Goal: Task Accomplishment & Management: Use online tool/utility

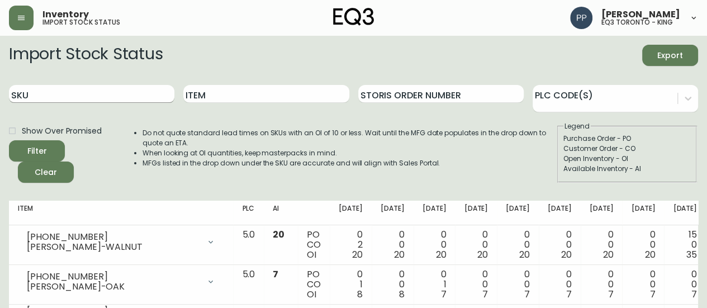
click at [106, 97] on input "SKU" at bounding box center [91, 94] width 165 height 18
paste input "[PHONE_NUMBER]"
click at [48, 150] on span "Filter" at bounding box center [37, 151] width 38 height 14
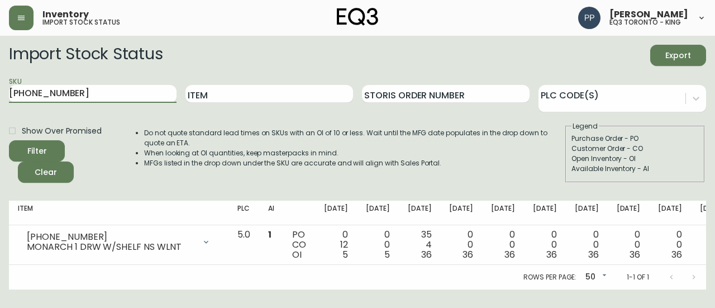
drag, startPoint x: 91, startPoint y: 92, endPoint x: 0, endPoint y: 94, distance: 91.1
click at [0, 94] on main "Import Stock Status Export SKU [PHONE_NUMBER] Item Storis Order Number PLC Code…" at bounding box center [357, 163] width 715 height 254
paste input "0451"
click at [59, 143] on button "Filter" at bounding box center [37, 150] width 56 height 21
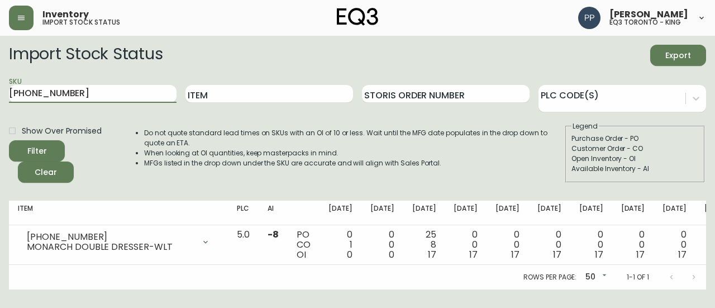
drag, startPoint x: 96, startPoint y: 91, endPoint x: 0, endPoint y: 92, distance: 96.1
click at [0, 92] on main "Import Stock Status Export SKU [PHONE_NUMBER] Item Storis Order Number PLC Code…" at bounding box center [357, 163] width 715 height 254
paste input "[PHONE_NUMBER]"
click at [37, 145] on icon "submit" at bounding box center [32, 149] width 15 height 15
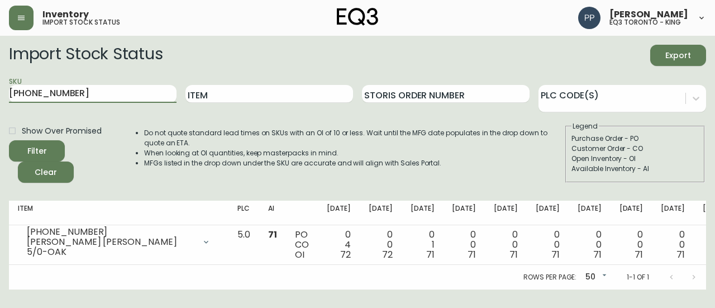
drag, startPoint x: 66, startPoint y: 99, endPoint x: 0, endPoint y: 99, distance: 65.9
click at [0, 99] on main "Import Stock Status Export SKU [PHONE_NUMBER] Item Storis Order Number PLC Code…" at bounding box center [357, 163] width 715 height 254
paste input "2"
click at [44, 148] on div "Filter" at bounding box center [37, 151] width 20 height 14
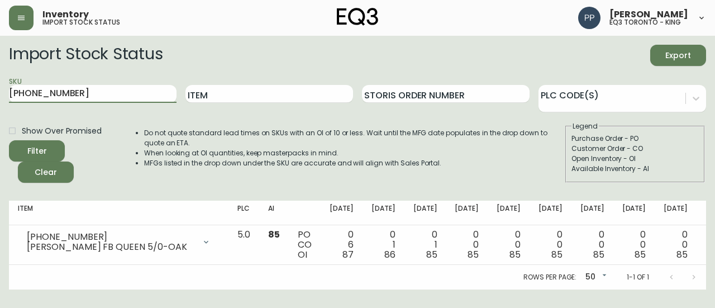
drag, startPoint x: 96, startPoint y: 92, endPoint x: 0, endPoint y: 92, distance: 96.1
click at [0, 92] on main "Import Stock Status Export SKU [PHONE_NUMBER] Item Storis Order Number PLC Code…" at bounding box center [357, 163] width 715 height 254
paste input "0"
click at [47, 144] on span "Filter" at bounding box center [37, 151] width 38 height 14
drag, startPoint x: 90, startPoint y: 90, endPoint x: 0, endPoint y: 90, distance: 90.0
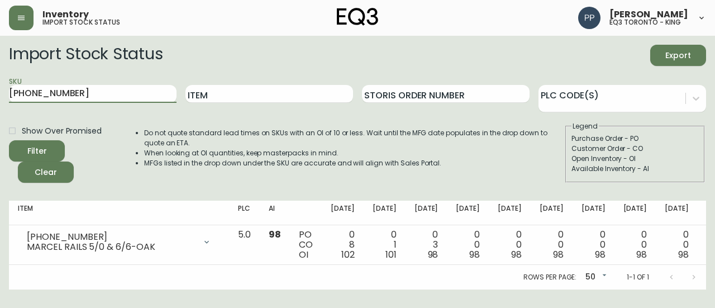
click at [0, 90] on main "Import Stock Status Export SKU [PHONE_NUMBER] Item Storis Order Number PLC Code…" at bounding box center [357, 163] width 715 height 254
paste input "[PHONE_NUMBER]"
click at [43, 148] on div "Filter" at bounding box center [37, 151] width 20 height 14
drag, startPoint x: 98, startPoint y: 94, endPoint x: 0, endPoint y: 94, distance: 97.8
click at [0, 94] on main "Import Stock Status Export SKU [PHONE_NUMBER] Item Storis Order Number PLC Code…" at bounding box center [357, 163] width 715 height 254
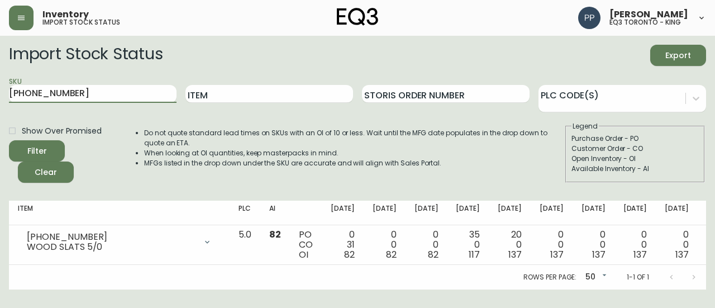
paste input "[PHONE_NUMBER]"
click at [38, 141] on button "Filter" at bounding box center [37, 150] width 56 height 21
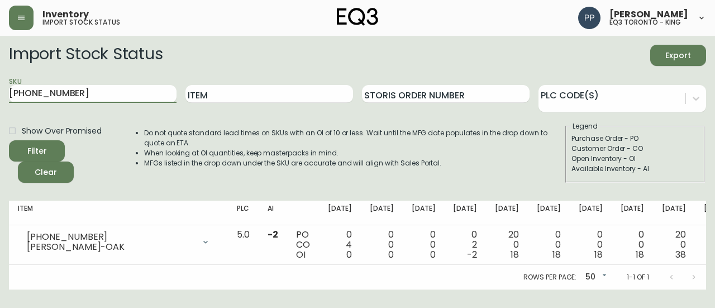
drag, startPoint x: 117, startPoint y: 88, endPoint x: 0, endPoint y: 122, distance: 121.5
click at [0, 122] on main "Import Stock Status Export SKU [PHONE_NUMBER] Item Storis Order Number PLC Code…" at bounding box center [357, 163] width 715 height 254
paste input "[PHONE_NUMBER]"
drag, startPoint x: 11, startPoint y: 148, endPoint x: 35, endPoint y: 161, distance: 27.0
click at [33, 163] on div "Filter Clear" at bounding box center [65, 161] width 113 height 42
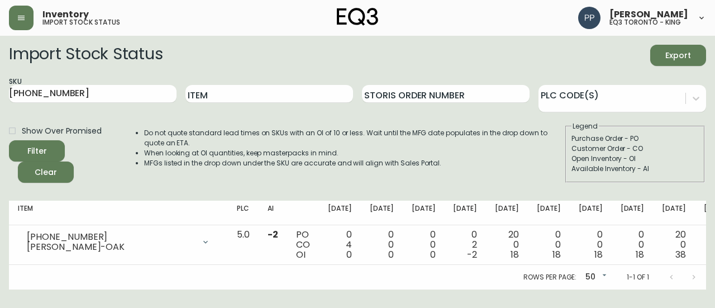
click at [43, 152] on div "Filter" at bounding box center [37, 151] width 20 height 14
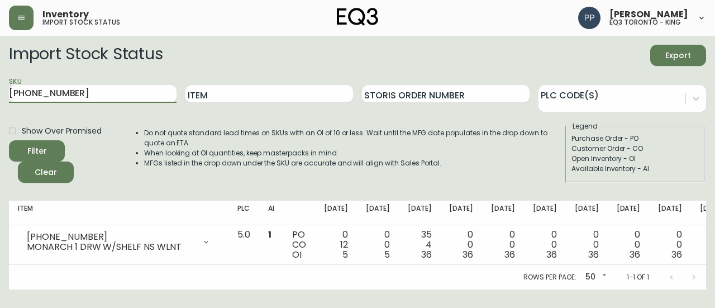
drag, startPoint x: 106, startPoint y: 88, endPoint x: 0, endPoint y: 94, distance: 105.8
click at [0, 94] on main "Import Stock Status Export SKU [PHONE_NUMBER] Item Storis Order Number PLC Code…" at bounding box center [357, 163] width 715 height 254
paste input "0451"
click at [46, 149] on div "Filter" at bounding box center [37, 151] width 20 height 14
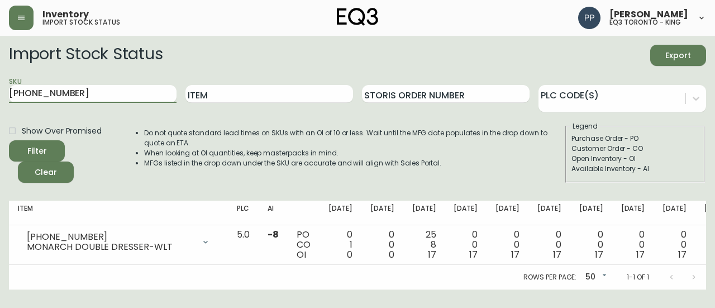
drag, startPoint x: 112, startPoint y: 96, endPoint x: 0, endPoint y: 95, distance: 111.8
click at [0, 95] on main "Import Stock Status Export SKU [PHONE_NUMBER] Item Storis Order Number PLC Code…" at bounding box center [357, 163] width 715 height 254
paste input "[PHONE_NUMBER]"
click at [43, 149] on div "Filter" at bounding box center [37, 151] width 20 height 14
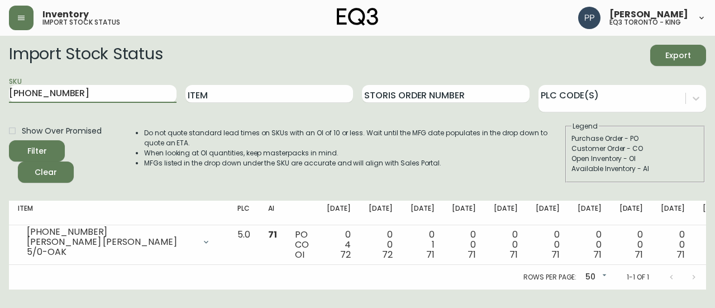
click at [0, 97] on main "Import Stock Status Export SKU [PHONE_NUMBER] Item Storis Order Number PLC Code…" at bounding box center [357, 163] width 715 height 254
paste input "2"
click at [44, 142] on button "Filter" at bounding box center [37, 150] width 56 height 21
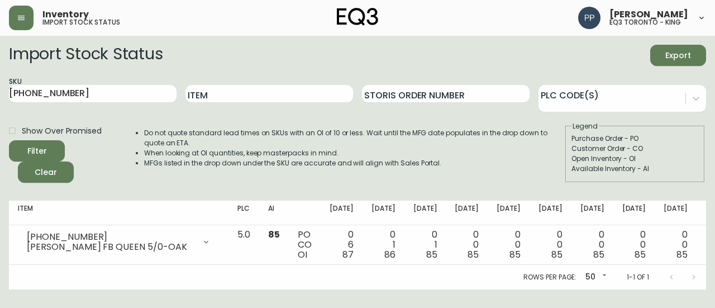
click at [0, 92] on main "Import Stock Status Export SKU [PHONE_NUMBER] Item Storis Order Number PLC Code…" at bounding box center [357, 163] width 715 height 254
paste input "0"
drag, startPoint x: 110, startPoint y: 120, endPoint x: 41, endPoint y: 153, distance: 76.0
click at [42, 152] on form "Import Stock Status Export SKU [PHONE_NUMBER] Item Storis Order Number PLC Code…" at bounding box center [357, 114] width 697 height 138
click at [40, 155] on div "Filter" at bounding box center [37, 151] width 20 height 14
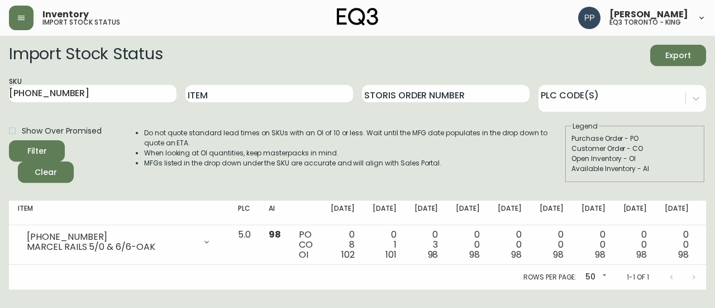
drag, startPoint x: 98, startPoint y: 94, endPoint x: 0, endPoint y: 89, distance: 98.0
click at [0, 89] on main "Import Stock Status Export SKU [PHONE_NUMBER] Item Storis Order Number PLC Code…" at bounding box center [357, 163] width 715 height 254
paste input "[PHONE_NUMBER]"
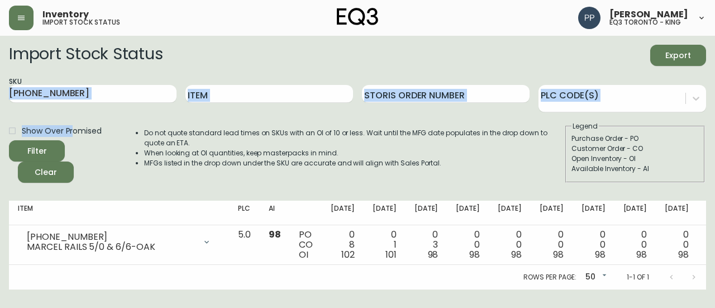
drag, startPoint x: 70, startPoint y: 107, endPoint x: 72, endPoint y: 143, distance: 35.8
click at [72, 140] on form "Import Stock Status Export SKU [PHONE_NUMBER] Item Storis Order Number PLC Code…" at bounding box center [357, 114] width 697 height 138
click at [50, 145] on span "Filter" at bounding box center [37, 151] width 38 height 14
click at [94, 89] on input "[PHONE_NUMBER]" at bounding box center [93, 94] width 168 height 18
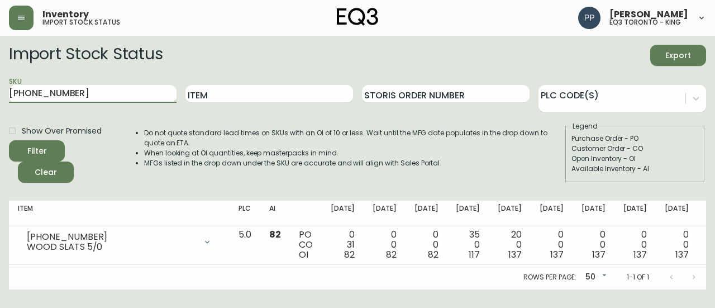
drag, startPoint x: 64, startPoint y: 97, endPoint x: 0, endPoint y: 98, distance: 64.3
click at [0, 98] on main "Import Stock Status Export SKU [PHONE_NUMBER] Item Storis Order Number PLC Code…" at bounding box center [357, 163] width 715 height 254
paste input "[PHONE_NUMBER]"
drag, startPoint x: 15, startPoint y: 119, endPoint x: 35, endPoint y: 140, distance: 29.6
click at [33, 140] on form "Import Stock Status Export SKU [PHONE_NUMBER] Item Storis Order Number PLC Code…" at bounding box center [357, 114] width 697 height 138
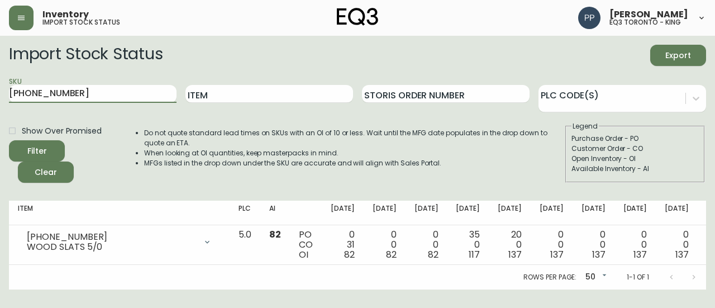
click at [47, 146] on span "Filter" at bounding box center [37, 151] width 38 height 14
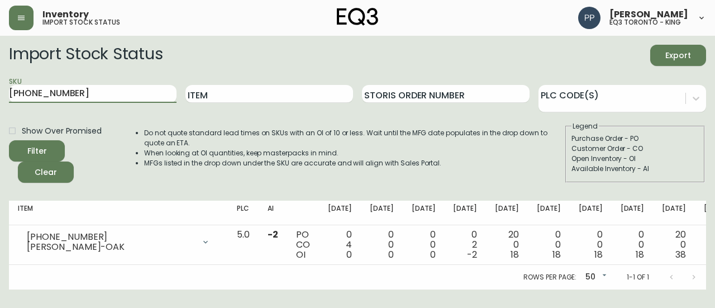
drag, startPoint x: 89, startPoint y: 93, endPoint x: 0, endPoint y: 99, distance: 89.6
click at [0, 99] on main "Import Stock Status Export SKU [PHONE_NUMBER] Item Storis Order Number PLC Code…" at bounding box center [357, 163] width 715 height 254
paste input "5-13"
click at [42, 144] on button "Filter" at bounding box center [37, 150] width 56 height 21
drag, startPoint x: 72, startPoint y: 99, endPoint x: 0, endPoint y: 99, distance: 72.1
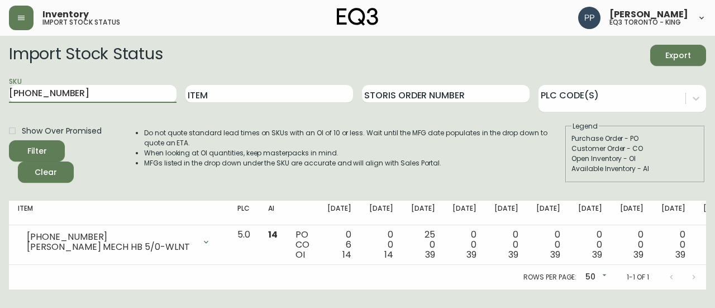
click at [0, 99] on main "Import Stock Status Export SKU [PHONE_NUMBER] Item Storis Order Number PLC Code…" at bounding box center [357, 163] width 715 height 254
paste input "5"
click at [42, 149] on div "Filter" at bounding box center [37, 151] width 20 height 14
click at [0, 97] on main "Import Stock Status Export SKU [PHONE_NUMBER] Item Storis Order Number PLC Code…" at bounding box center [357, 163] width 715 height 254
paste input "6"
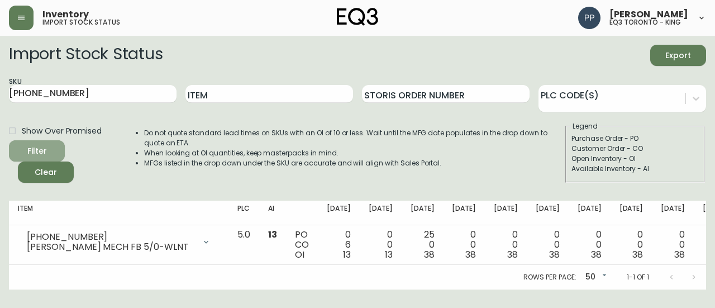
click at [48, 148] on span "Filter" at bounding box center [37, 151] width 38 height 14
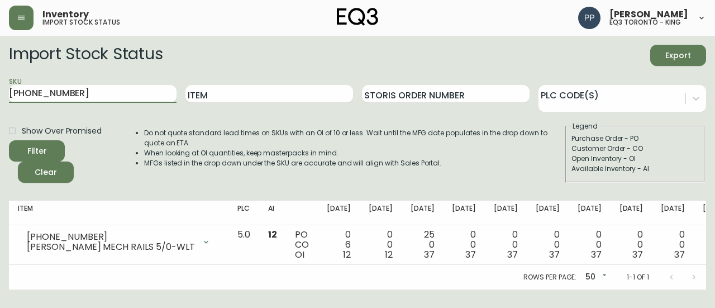
drag, startPoint x: 0, startPoint y: 93, endPoint x: 7, endPoint y: 91, distance: 7.3
click at [0, 93] on main "Import Stock Status Export SKU [PHONE_NUMBER] Item Storis Order Number PLC Code…" at bounding box center [357, 163] width 715 height 254
paste input "[PHONE_NUMBER]"
click at [58, 145] on button "Filter" at bounding box center [37, 150] width 56 height 21
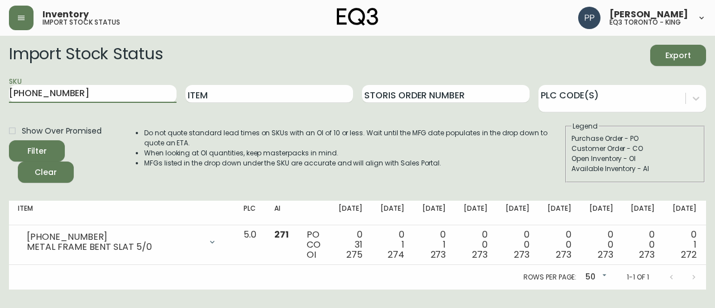
drag, startPoint x: 91, startPoint y: 97, endPoint x: 0, endPoint y: 97, distance: 91.1
click at [0, 97] on main "Import Stock Status Export SKU [PHONE_NUMBER] Item Storis Order Number PLC Code…" at bounding box center [357, 163] width 715 height 254
paste input "[PHONE_NUMBER]"
click at [50, 145] on span "Filter" at bounding box center [37, 151] width 38 height 14
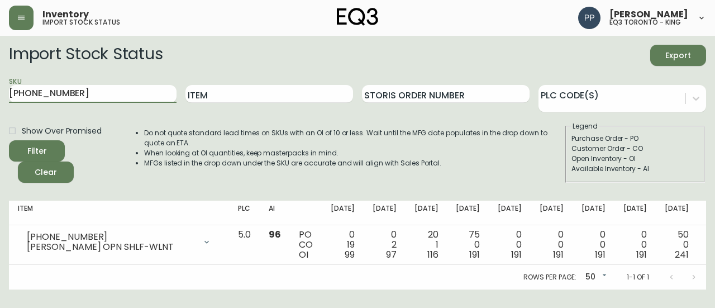
drag, startPoint x: 48, startPoint y: 93, endPoint x: 0, endPoint y: 91, distance: 48.1
click at [0, 93] on main "Import Stock Status Export SKU [PHONE_NUMBER] Item Storis Order Number PLC Code…" at bounding box center [357, 163] width 715 height 254
paste input "70-405"
click at [56, 149] on button "Filter" at bounding box center [37, 150] width 56 height 21
drag, startPoint x: 98, startPoint y: 93, endPoint x: 0, endPoint y: 94, distance: 98.4
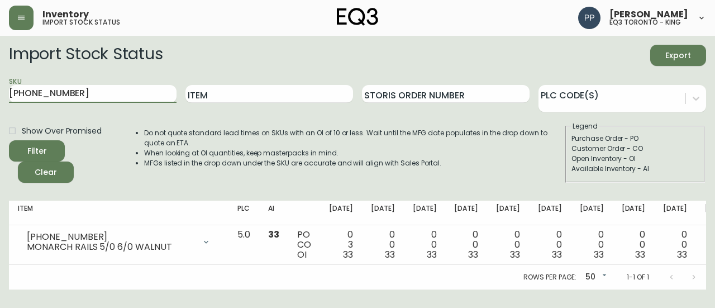
click at [0, 94] on main "Import Stock Status Export SKU [PHONE_NUMBER] Item Storis Order Number PLC Code…" at bounding box center [357, 163] width 715 height 254
paste input "1"
click at [50, 148] on span "Filter" at bounding box center [37, 151] width 38 height 14
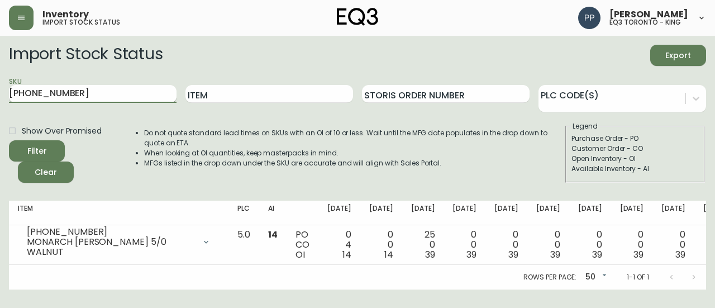
drag, startPoint x: 0, startPoint y: 89, endPoint x: 61, endPoint y: 94, distance: 61.6
click at [1, 89] on main "Import Stock Status Export SKU [PHONE_NUMBER] Item Storis Order Number PLC Code…" at bounding box center [357, 163] width 715 height 254
paste input "2"
drag, startPoint x: 32, startPoint y: 144, endPoint x: 39, endPoint y: 141, distance: 7.6
click at [35, 142] on button "Filter" at bounding box center [37, 150] width 56 height 21
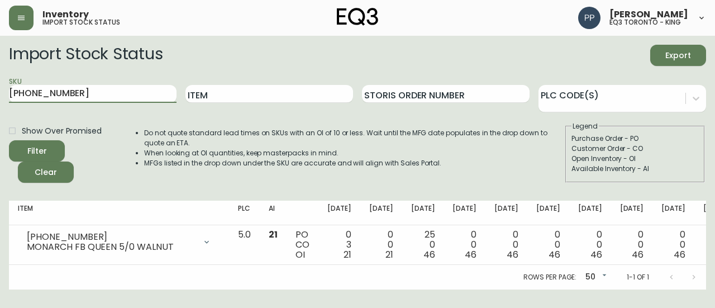
drag, startPoint x: 92, startPoint y: 97, endPoint x: 0, endPoint y: 97, distance: 91.6
click at [0, 97] on main "Import Stock Status Export SKU [PHONE_NUMBER] Item Storis Order Number PLC Code…" at bounding box center [357, 163] width 715 height 254
paste input "[PHONE_NUMBER]"
click at [54, 148] on span "Filter" at bounding box center [37, 151] width 38 height 14
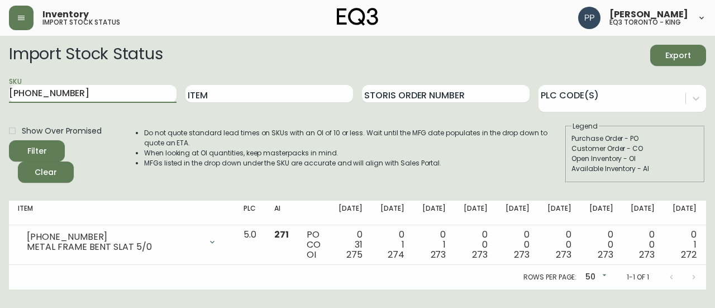
drag, startPoint x: 91, startPoint y: 86, endPoint x: 0, endPoint y: 93, distance: 90.8
click at [0, 93] on main "Import Stock Status Export SKU [PHONE_NUMBER] Item Storis Order Number PLC Code…" at bounding box center [357, 163] width 715 height 254
paste input "[PHONE_NUMBER]"
click at [50, 147] on span "Filter" at bounding box center [37, 151] width 38 height 14
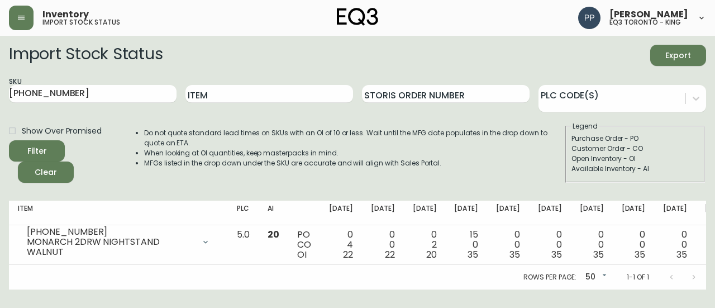
drag, startPoint x: 104, startPoint y: 98, endPoint x: 0, endPoint y: 98, distance: 103.9
click at [0, 98] on main "Import Stock Status Export SKU [PHONE_NUMBER] Item Storis Order Number PLC Code…" at bounding box center [357, 163] width 715 height 254
paste input "Imported"
drag, startPoint x: 17, startPoint y: 98, endPoint x: 31, endPoint y: 130, distance: 35.3
click at [29, 125] on main "Import Stock Status Export SKU Imported Item Storis Order Number PLC Code(s) Sh…" at bounding box center [357, 163] width 715 height 254
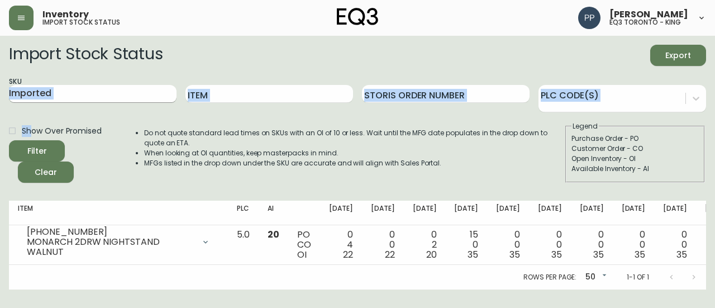
click at [103, 97] on input "Imported" at bounding box center [93, 94] width 168 height 18
click at [91, 94] on input "Imported" at bounding box center [93, 94] width 168 height 18
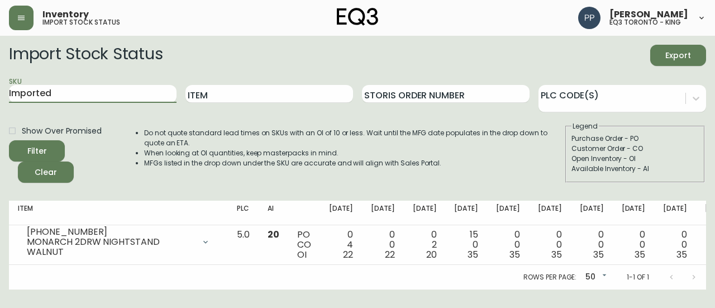
drag, startPoint x: 30, startPoint y: 98, endPoint x: 0, endPoint y: 98, distance: 30.2
click at [0, 98] on main "Import Stock Status Export SKU Imported Item Storis Order Number PLC Code(s) Sh…" at bounding box center [357, 163] width 715 height 254
drag, startPoint x: 29, startPoint y: 93, endPoint x: 0, endPoint y: 94, distance: 29.1
click at [0, 94] on main "Import Stock Status Export SKU Imported Item Storis Order Number PLC Code(s) Sh…" at bounding box center [357, 163] width 715 height 254
paste input "[PHONE_NUMBER]"
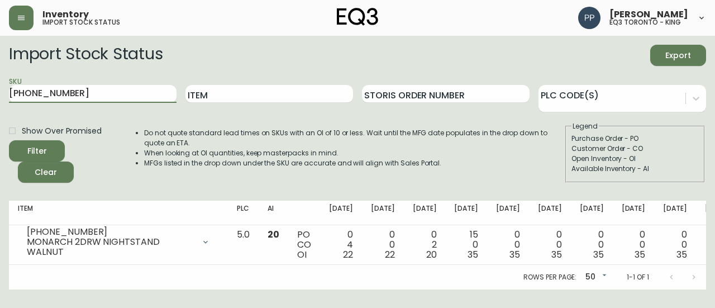
type input "[PHONE_NUMBER]"
click at [45, 145] on div "Filter" at bounding box center [37, 151] width 20 height 14
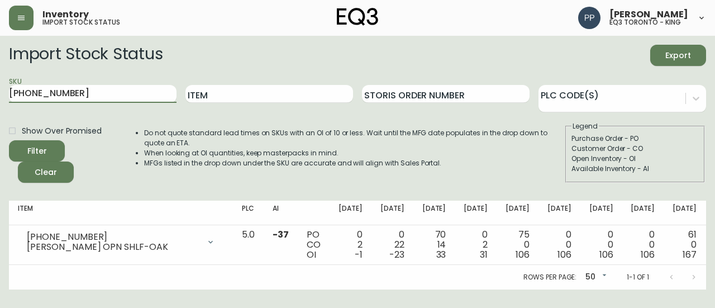
drag, startPoint x: 101, startPoint y: 91, endPoint x: 0, endPoint y: 100, distance: 101.0
click at [0, 100] on main "Import Stock Status Export SKU [PHONE_NUMBER] Item Storis Order Number PLC Code…" at bounding box center [357, 163] width 715 height 254
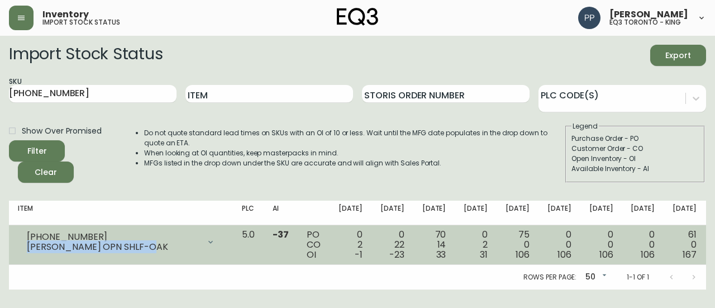
drag, startPoint x: 153, startPoint y: 245, endPoint x: 20, endPoint y: 250, distance: 133.1
click at [20, 250] on div "[PHONE_NUMBER] [PERSON_NAME] OPN SHLF-OAK" at bounding box center [121, 242] width 206 height 25
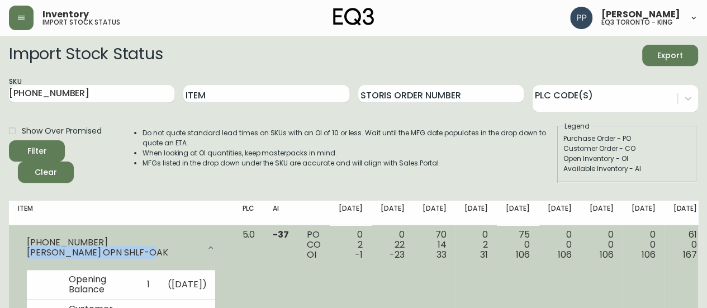
copy div "[PERSON_NAME] OPN SHLF"
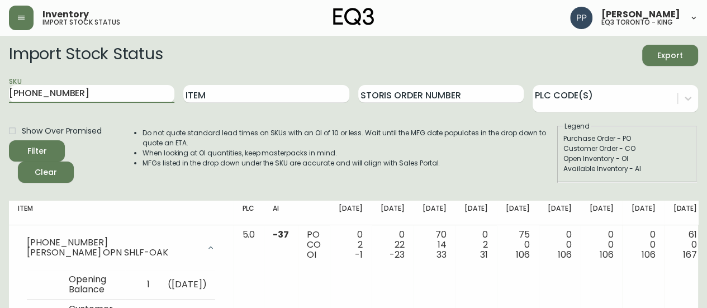
drag, startPoint x: 75, startPoint y: 93, endPoint x: 0, endPoint y: 83, distance: 75.5
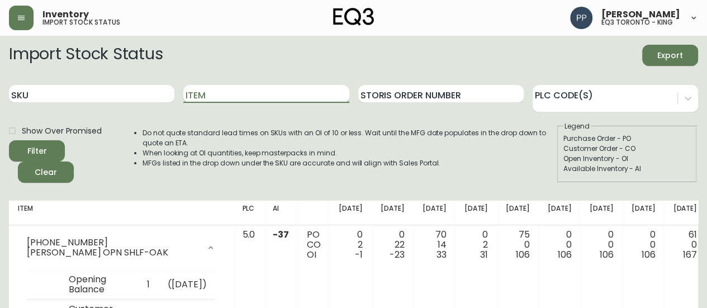
click at [247, 87] on input "Item" at bounding box center [265, 94] width 165 height 18
type input "[PERSON_NAME]"
click at [42, 147] on div "Filter" at bounding box center [37, 151] width 20 height 14
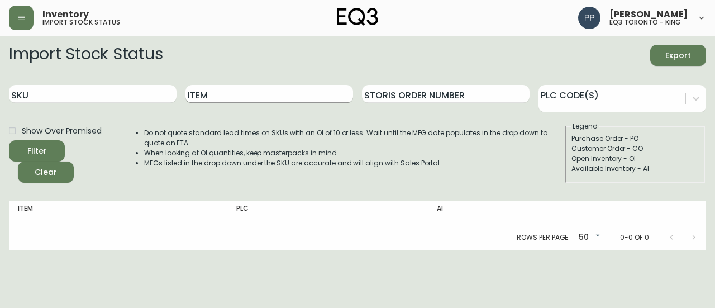
click at [245, 93] on input "Item" at bounding box center [270, 94] width 168 height 18
click at [9, 140] on button "Filter" at bounding box center [37, 150] width 56 height 21
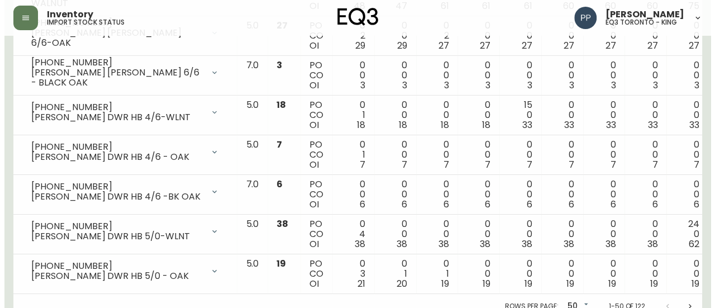
scroll to position [1925, 0]
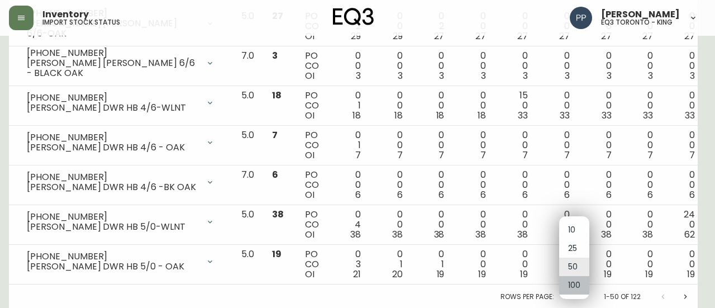
click at [583, 287] on li "100" at bounding box center [574, 285] width 30 height 18
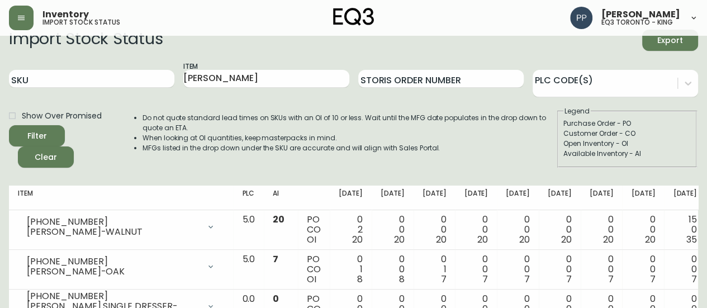
scroll to position [0, 0]
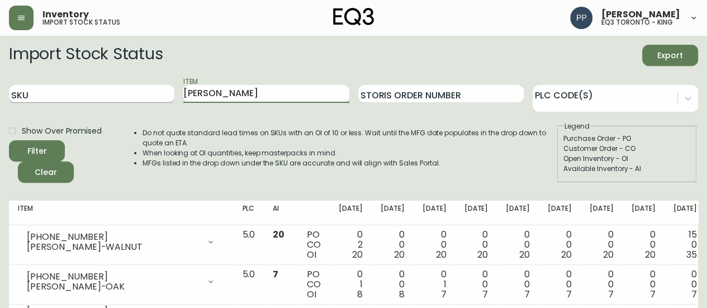
drag, startPoint x: 249, startPoint y: 92, endPoint x: 126, endPoint y: 94, distance: 123.5
click at [126, 94] on div "SKU Item [PERSON_NAME] Order Number PLC Code(s)" at bounding box center [353, 94] width 689 height 36
type input "boom"
click at [9, 140] on button "Filter" at bounding box center [37, 150] width 56 height 21
